Goal: Transaction & Acquisition: Purchase product/service

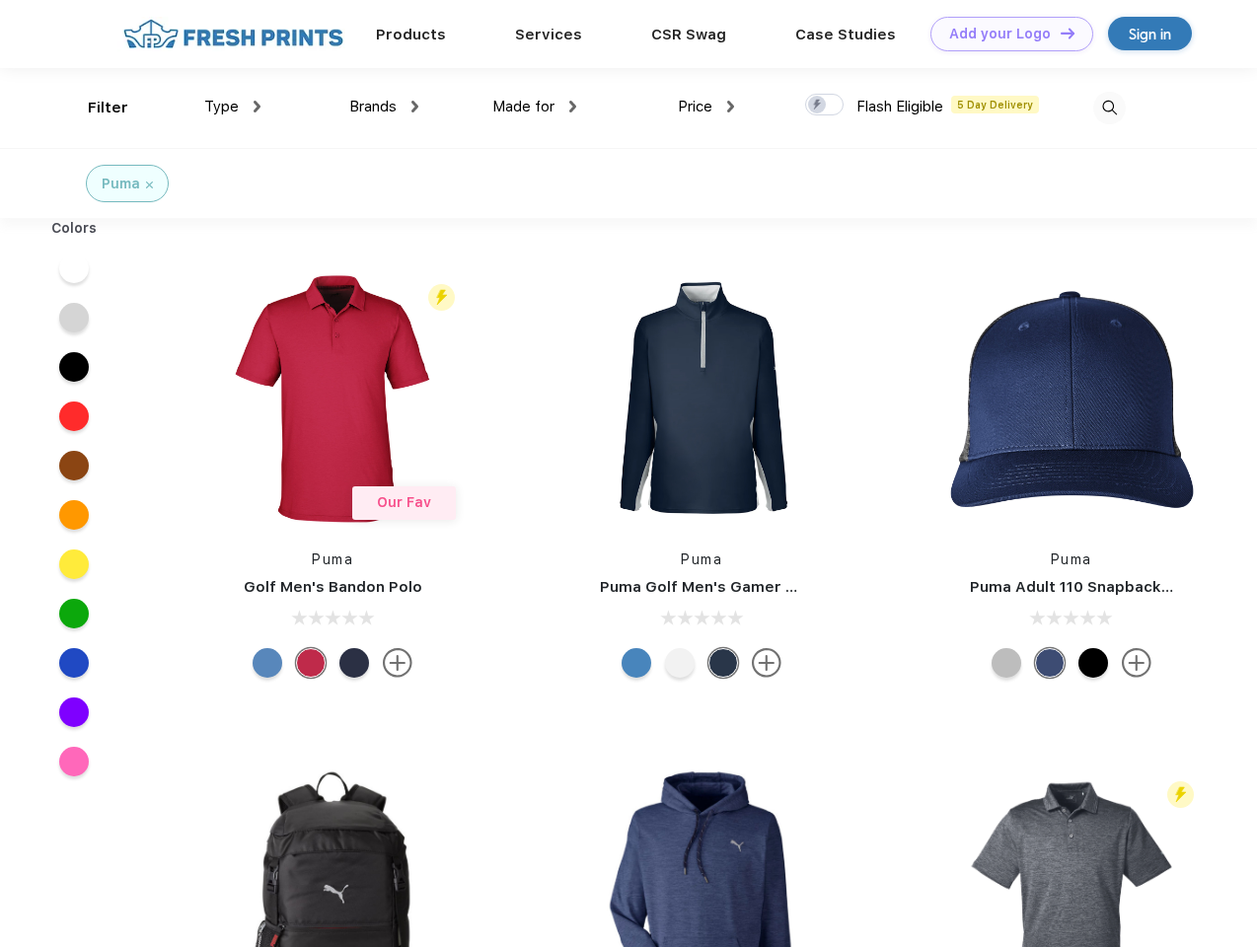
scroll to position [1, 0]
click at [1005, 34] on link "Add your Logo Design Tool" at bounding box center [1012, 34] width 163 height 35
click at [0, 0] on div "Design Tool" at bounding box center [0, 0] width 0 height 0
click at [1059, 33] on link "Add your Logo Design Tool" at bounding box center [1012, 34] width 163 height 35
click at [95, 108] on div "Filter" at bounding box center [108, 108] width 40 height 23
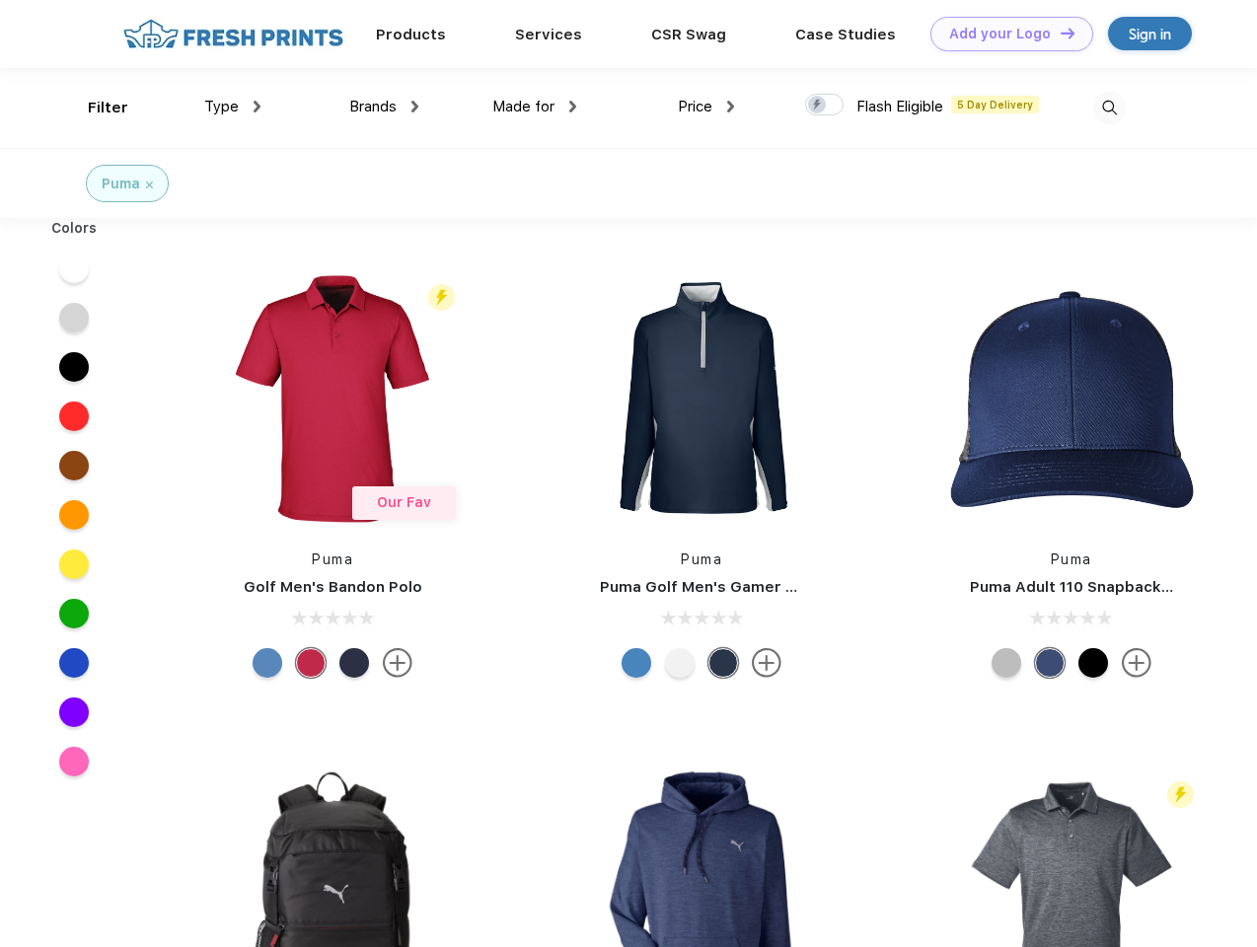
click at [233, 107] on span "Type" at bounding box center [221, 107] width 35 height 18
click at [384, 107] on span "Brands" at bounding box center [372, 107] width 47 height 18
click at [535, 107] on span "Made for" at bounding box center [523, 107] width 62 height 18
click at [707, 107] on span "Price" at bounding box center [695, 107] width 35 height 18
click at [825, 106] on div at bounding box center [824, 105] width 38 height 22
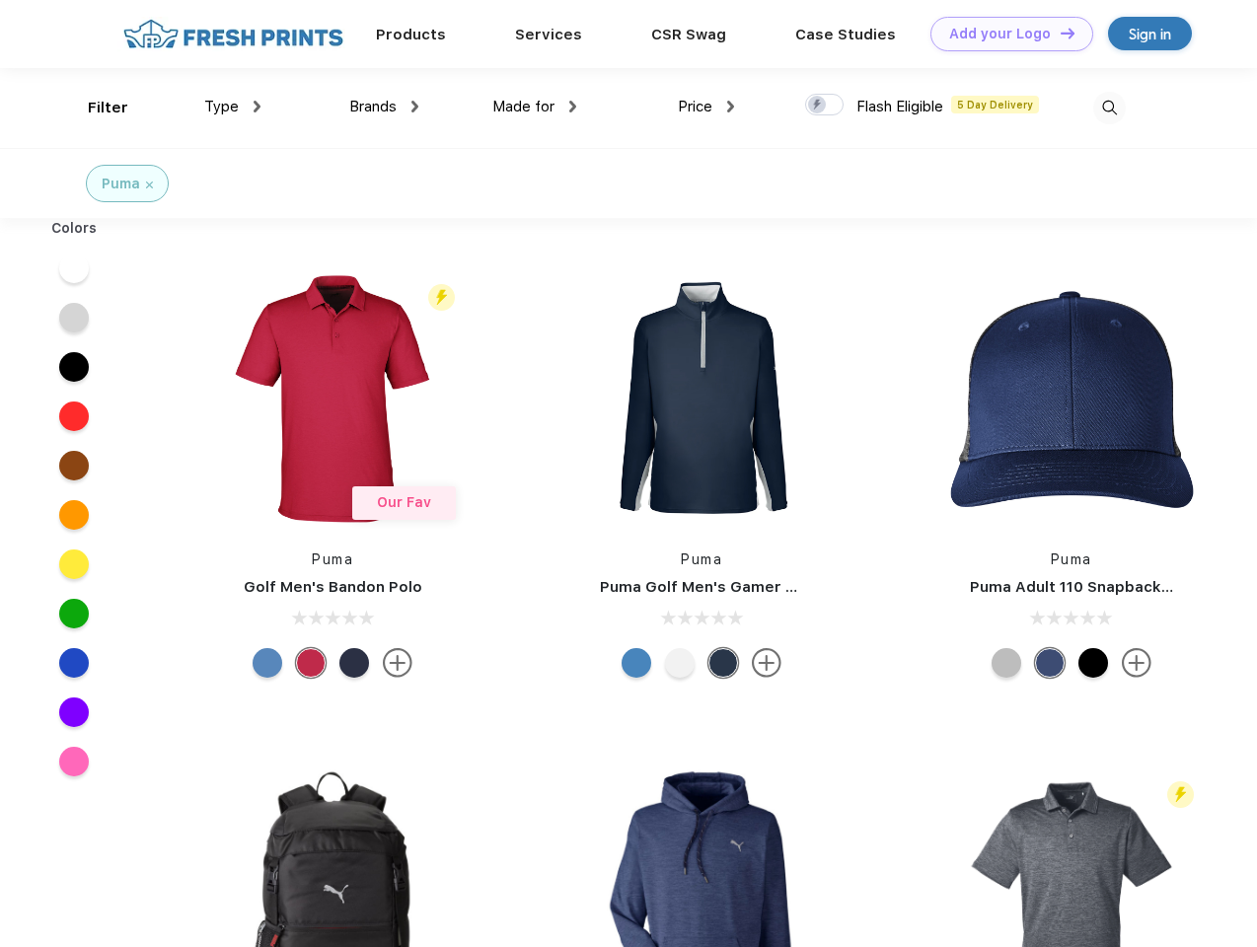
click at [818, 106] on input "checkbox" at bounding box center [811, 99] width 13 height 13
click at [1109, 108] on img at bounding box center [1110, 108] width 33 height 33
